Goal: Task Accomplishment & Management: Complete application form

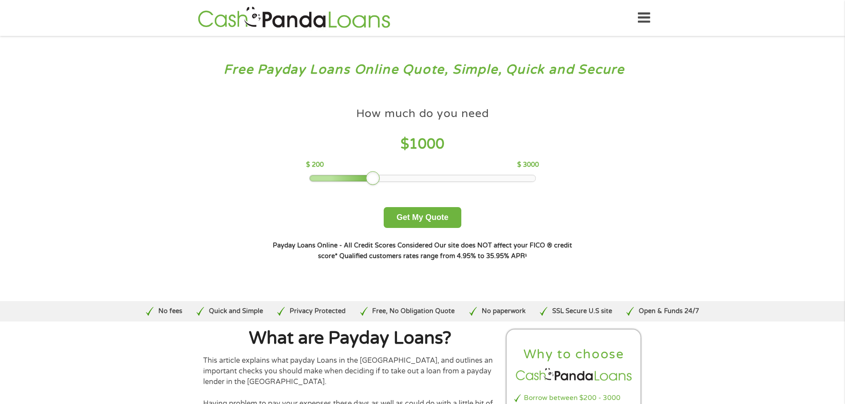
click at [370, 174] on div at bounding box center [373, 178] width 14 height 14
click at [433, 218] on button "Get My Quote" at bounding box center [423, 217] width 78 height 21
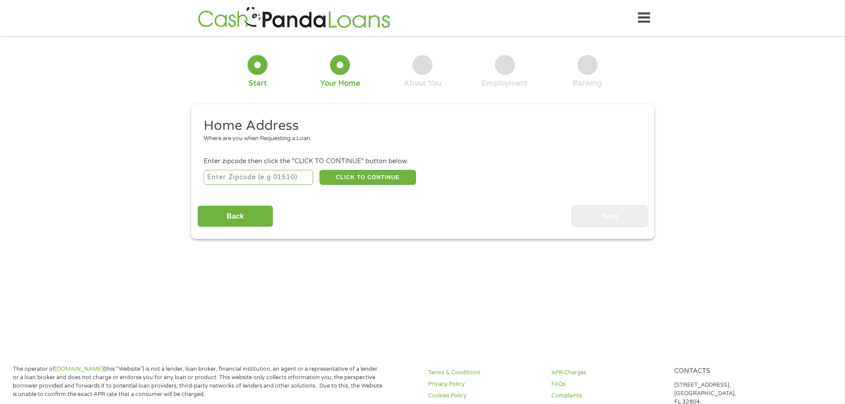
click at [283, 177] on input "number" at bounding box center [259, 177] width 110 height 15
type input "07036"
select select "[US_STATE]"
click at [363, 177] on button "CLICK TO CONTINUE" at bounding box center [367, 177] width 97 height 15
type input "07036"
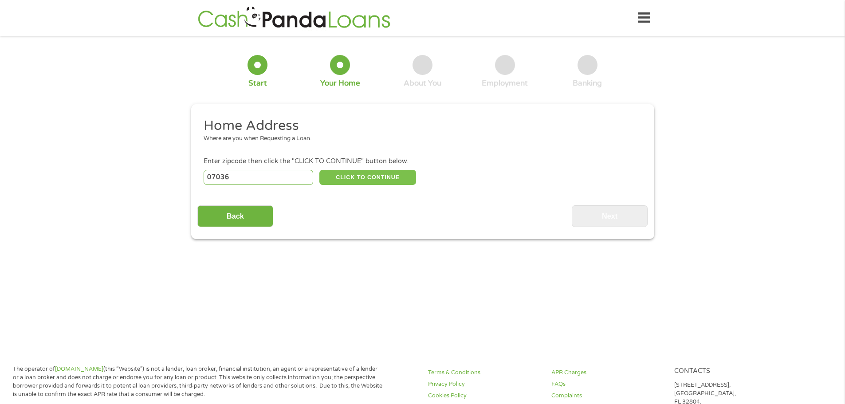
type input "Linden"
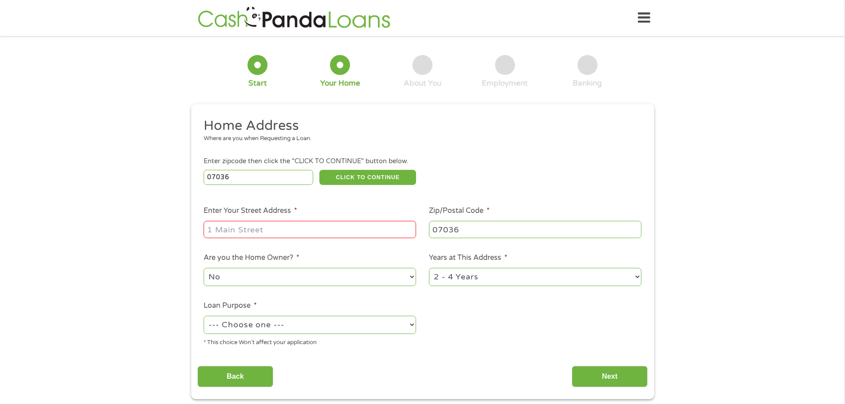
click at [323, 230] on input "Enter Your Street Address *" at bounding box center [310, 229] width 213 height 17
type input "[STREET_ADDRESS]"
click at [295, 279] on select "No Yes" at bounding box center [310, 277] width 213 height 18
click at [204, 268] on select "No Yes" at bounding box center [310, 277] width 213 height 18
click at [450, 279] on select "1 Year or less 1 - 2 Years 2 - 4 Years Over 4 Years" at bounding box center [535, 277] width 213 height 18
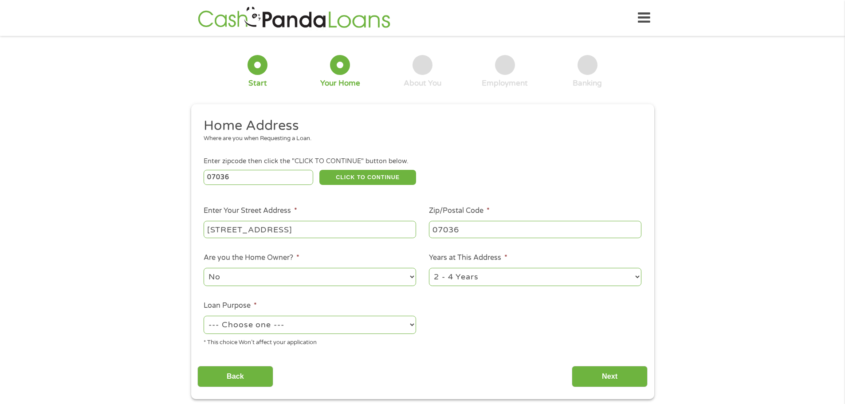
select select "60months"
click at [429, 268] on select "1 Year or less 1 - 2 Years 2 - 4 Years Over 4 Years" at bounding box center [535, 277] width 213 height 18
click at [349, 320] on select "--- Choose one --- Pay Bills Debt Consolidation Home Improvement Major Purchase…" at bounding box center [310, 325] width 213 height 18
select select "paybills"
click at [204, 316] on select "--- Choose one --- Pay Bills Debt Consolidation Home Improvement Major Purchase…" at bounding box center [310, 325] width 213 height 18
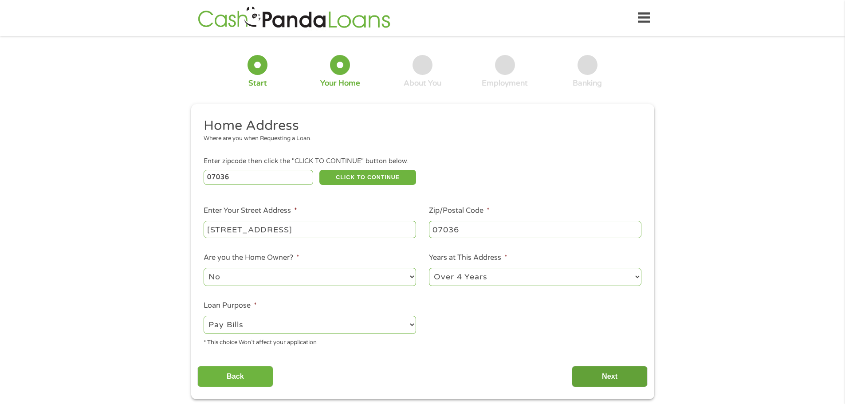
click at [608, 381] on input "Next" at bounding box center [610, 377] width 76 height 22
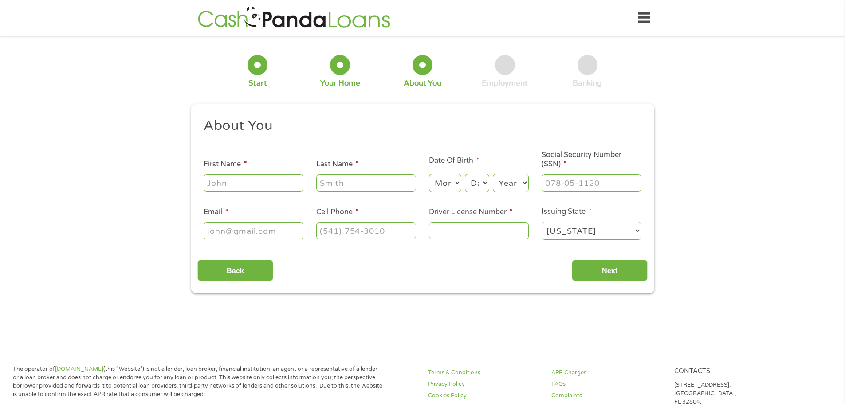
scroll to position [4, 4]
click at [256, 184] on input "First Name *" at bounding box center [254, 182] width 100 height 17
type input "[PERSON_NAME]"
type input "[EMAIL_ADDRESS][DOMAIN_NAME]"
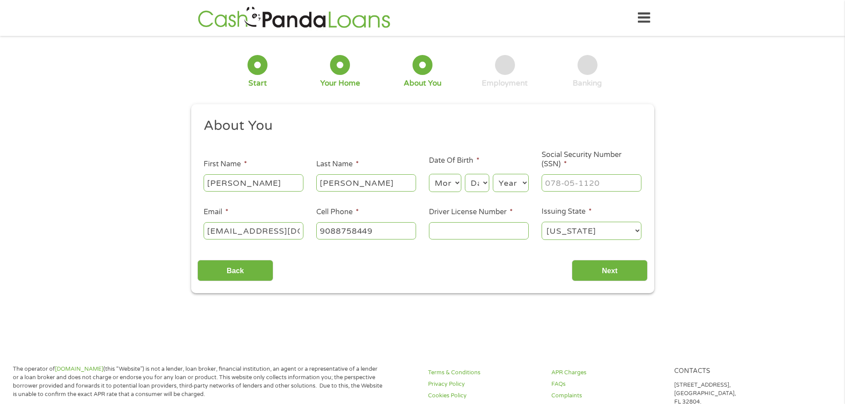
type input "[PHONE_NUMBER]"
click at [436, 186] on select "Month 1 2 3 4 5 6 7 8 9 10 11 12" at bounding box center [445, 183] width 32 height 18
select select "2"
click at [429, 174] on select "Month 1 2 3 4 5 6 7 8 9 10 11 12" at bounding box center [445, 183] width 32 height 18
click at [471, 183] on select "Day 1 2 3 4 5 6 7 8 9 10 11 12 13 14 15 16 17 18 19 20 21 22 23 24 25 26 27 28 …" at bounding box center [477, 183] width 24 height 18
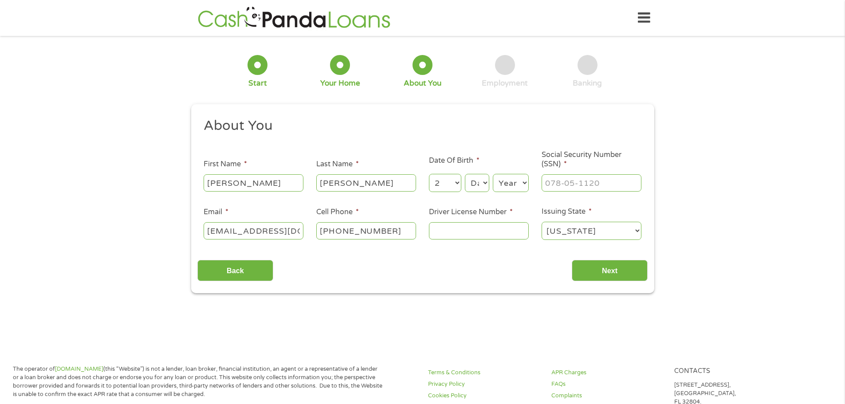
select select "17"
click at [465, 174] on select "Day 1 2 3 4 5 6 7 8 9 10 11 12 13 14 15 16 17 18 19 20 21 22 23 24 25 26 27 28 …" at bounding box center [477, 183] width 24 height 18
click at [505, 184] on select "Year [DATE] 2006 2005 2004 2003 2002 2001 2000 1999 1998 1997 1996 1995 1994 19…" at bounding box center [511, 183] width 36 height 18
select select "1975"
click at [493, 174] on select "Year [DATE] 2006 2005 2004 2003 2002 2001 2000 1999 1998 1997 1996 1995 1994 19…" at bounding box center [511, 183] width 36 height 18
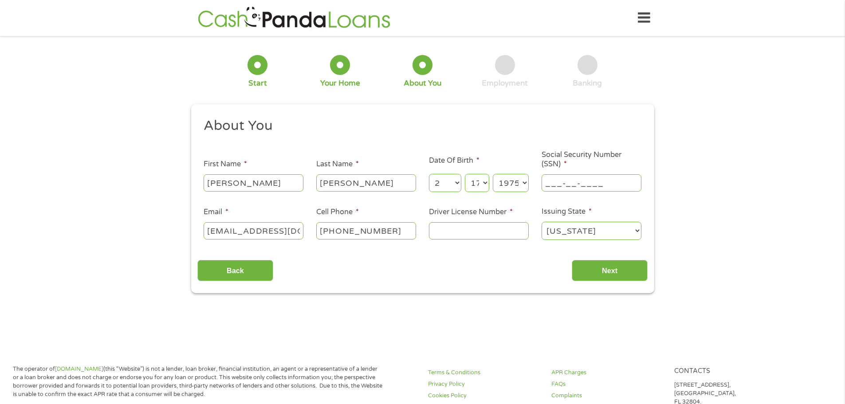
click at [574, 186] on input "___-__-____" at bounding box center [592, 182] width 100 height 17
click at [572, 185] on input "___-__-____" at bounding box center [592, 182] width 100 height 17
type input "077-62-9946"
click at [501, 232] on input "Driver License Number *" at bounding box center [479, 230] width 100 height 17
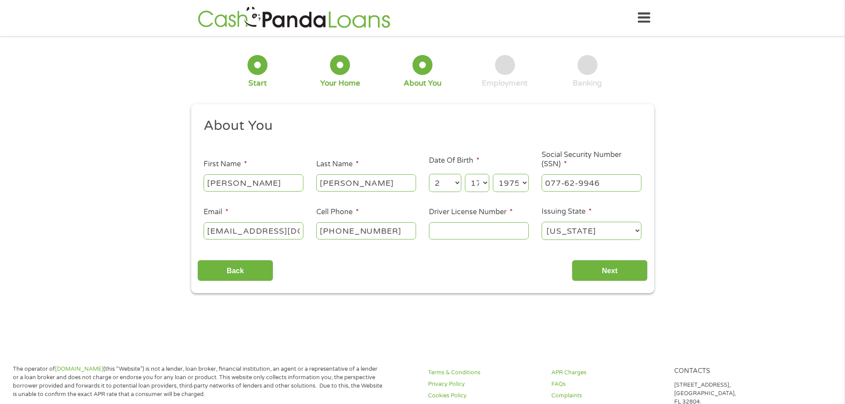
click at [501, 232] on input "Driver License Number *" at bounding box center [479, 230] width 100 height 17
type input "H06544430052752"
click at [603, 277] on input "Next" at bounding box center [610, 271] width 76 height 22
click at [608, 272] on input "Next" at bounding box center [610, 271] width 76 height 22
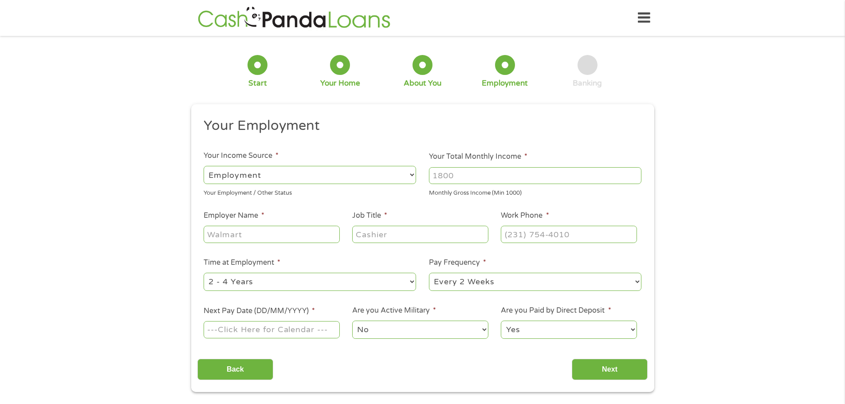
click at [301, 175] on select "--- Choose one --- Employment [DEMOGRAPHIC_DATA] Benefits" at bounding box center [310, 175] width 213 height 18
click at [465, 181] on input "Your Total Monthly Income *" at bounding box center [535, 175] width 213 height 17
type input "3400"
click at [287, 232] on input "Employer Name *" at bounding box center [272, 234] width 136 height 17
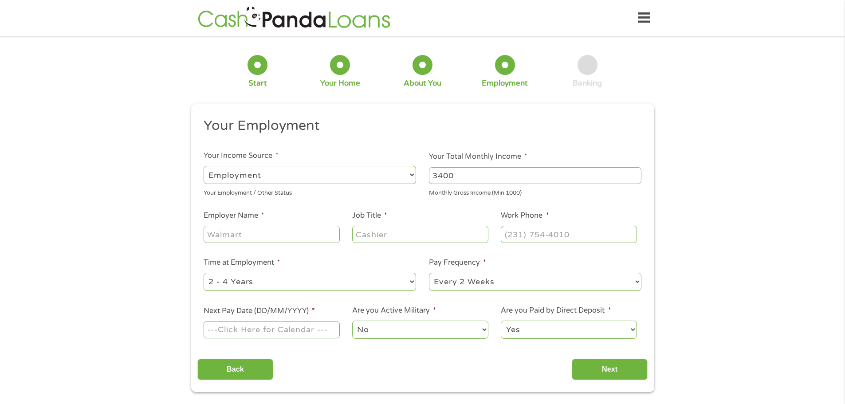
click at [287, 232] on input "Employer Name *" at bounding box center [272, 234] width 136 height 17
type input "P10"
click at [389, 238] on input "Job Title *" at bounding box center [420, 234] width 136 height 17
type input "Receptionist"
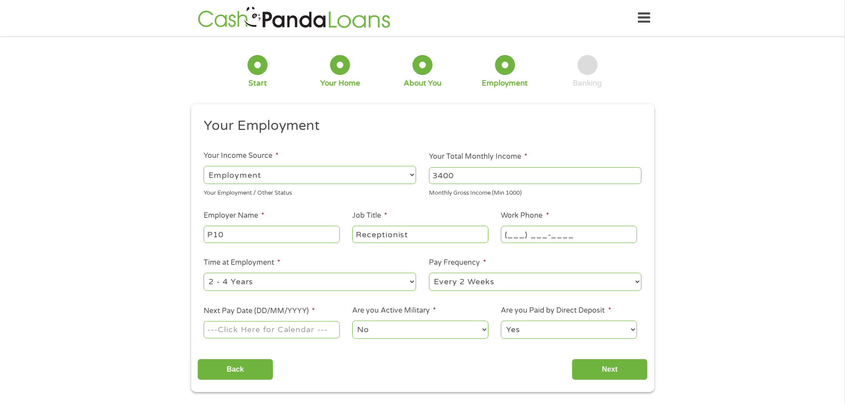
click at [520, 227] on input "(___) ___-____" at bounding box center [569, 234] width 136 height 17
type input "[PHONE_NUMBER]"
click at [361, 282] on select "--- Choose one --- 1 Year or less 1 - 2 Years 2 - 4 Years Over 4 Years" at bounding box center [310, 282] width 213 height 18
select select "12months"
click at [204, 273] on select "--- Choose one --- 1 Year or less 1 - 2 Years 2 - 4 Years Over 4 Years" at bounding box center [310, 282] width 213 height 18
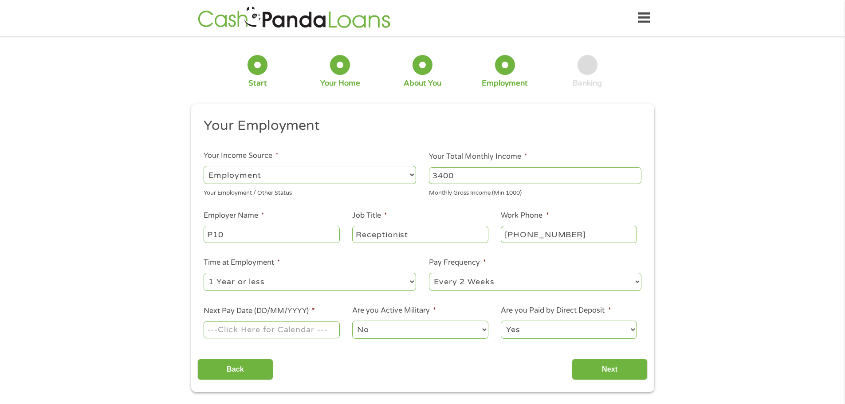
click at [484, 284] on select "--- Choose one --- Every 2 Weeks Every Week Monthly Semi-Monthly" at bounding box center [535, 282] width 213 height 18
select select "semimonthly"
click at [429, 273] on select "--- Choose one --- Every 2 Weeks Every Week Monthly Semi-Monthly" at bounding box center [535, 282] width 213 height 18
click at [262, 329] on input "Next Pay Date (DD/MM/YYYY) *" at bounding box center [272, 329] width 136 height 17
type input "[DATE]"
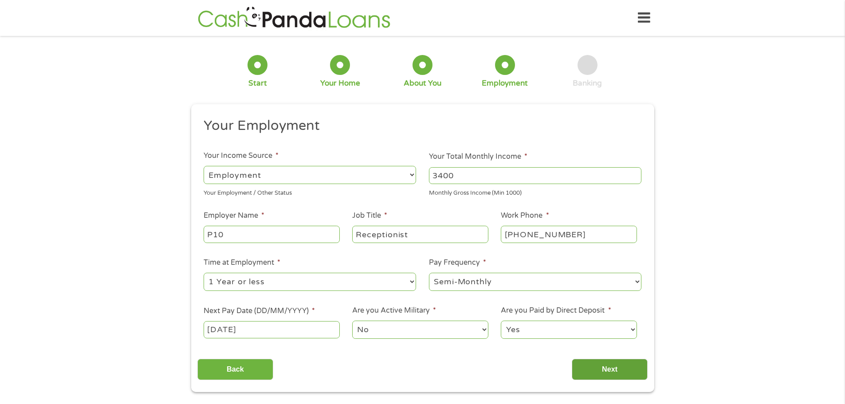
click at [608, 369] on input "Next" at bounding box center [610, 370] width 76 height 22
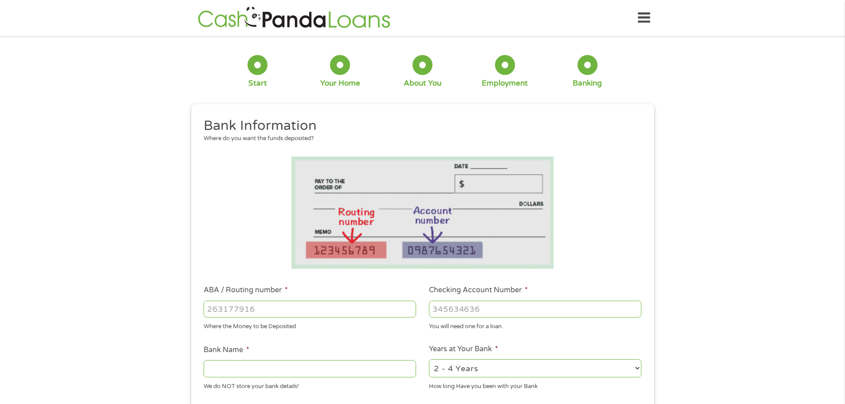
click at [310, 311] on input "ABA / Routing number *" at bounding box center [310, 309] width 213 height 17
type input "026013673"
type input "TD BANK NA"
type input "026013673"
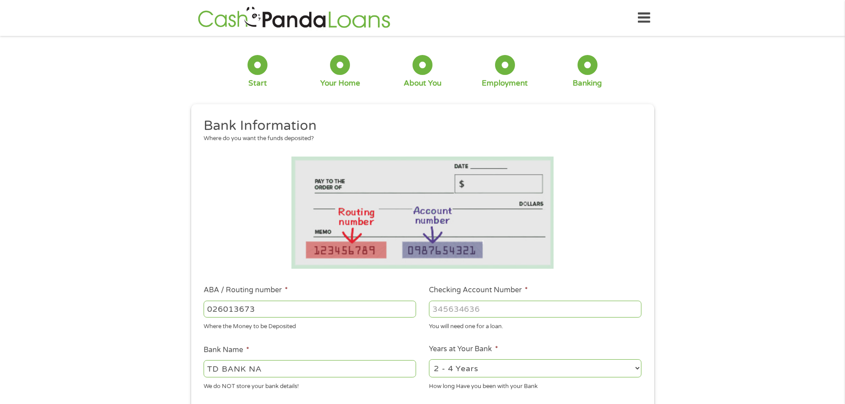
click at [478, 311] on input "Checking Account Number *" at bounding box center [535, 309] width 213 height 17
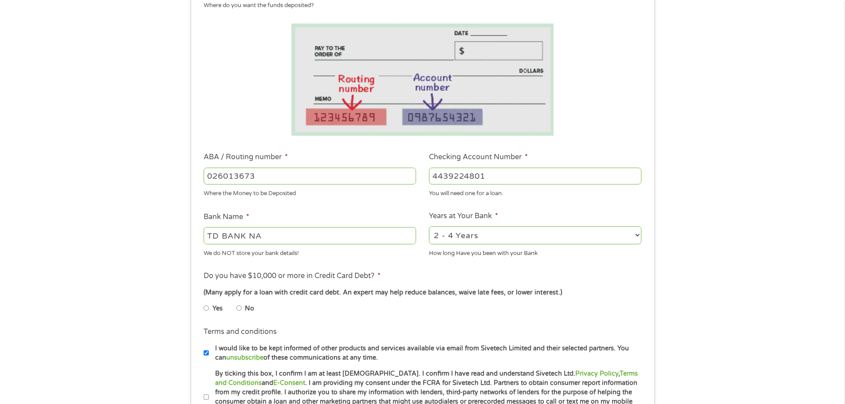
scroll to position [177, 0]
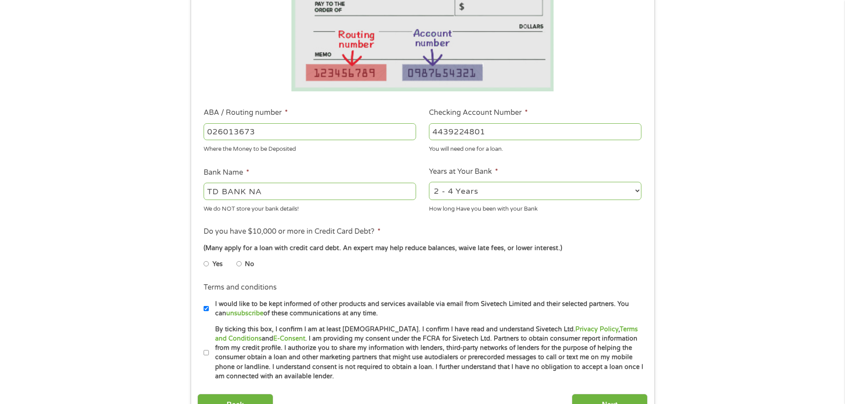
type input "4439224801"
click at [239, 261] on input "No" at bounding box center [238, 264] width 5 height 14
radio input "true"
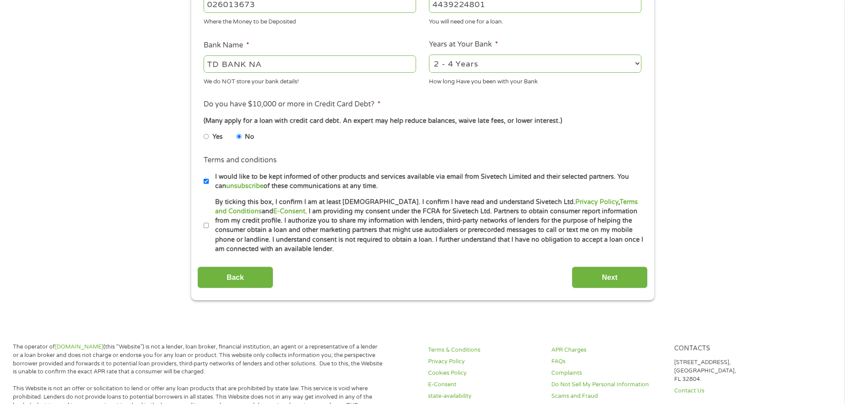
scroll to position [311, 0]
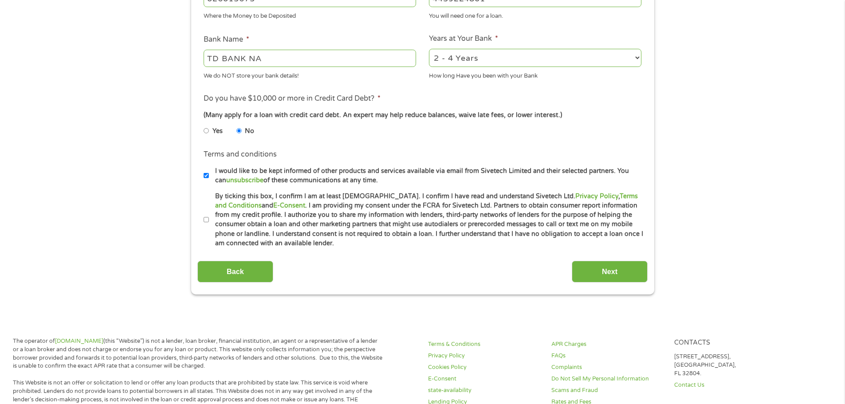
click at [208, 219] on input "By ticking this box, I confirm I am at least [DEMOGRAPHIC_DATA]. I confirm I ha…" at bounding box center [206, 220] width 5 height 14
checkbox input "true"
click at [609, 272] on input "Next" at bounding box center [610, 272] width 76 height 22
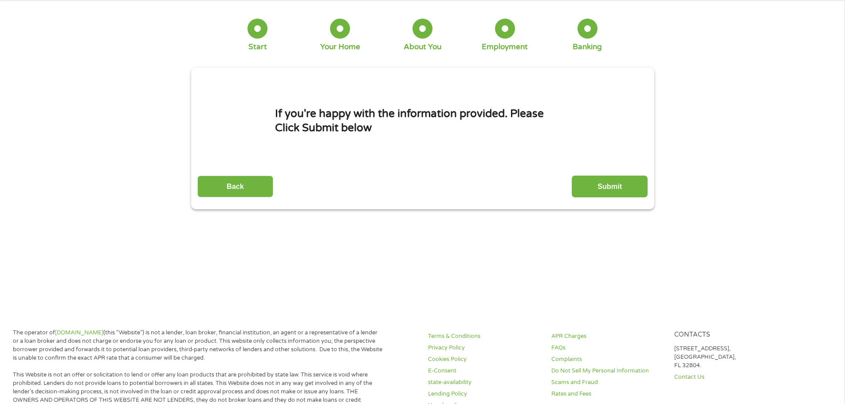
scroll to position [0, 0]
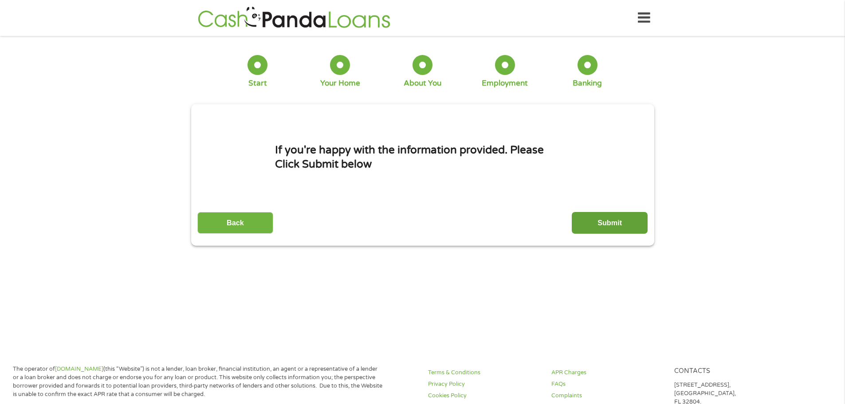
click at [609, 222] on input "Submit" at bounding box center [610, 223] width 76 height 22
